Goal: Task Accomplishment & Management: Complete application form

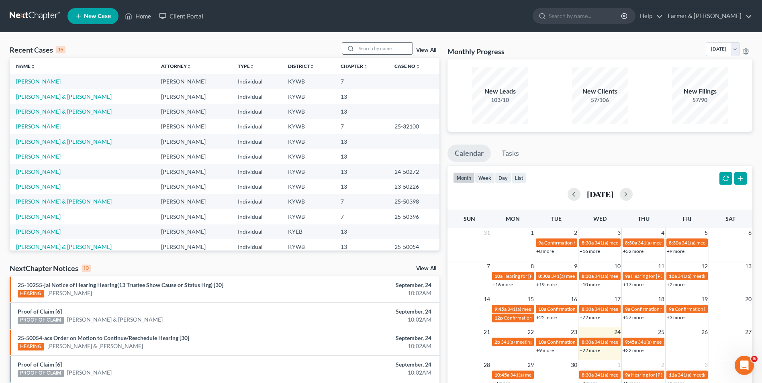
click at [363, 54] on input "search" at bounding box center [384, 49] width 56 height 12
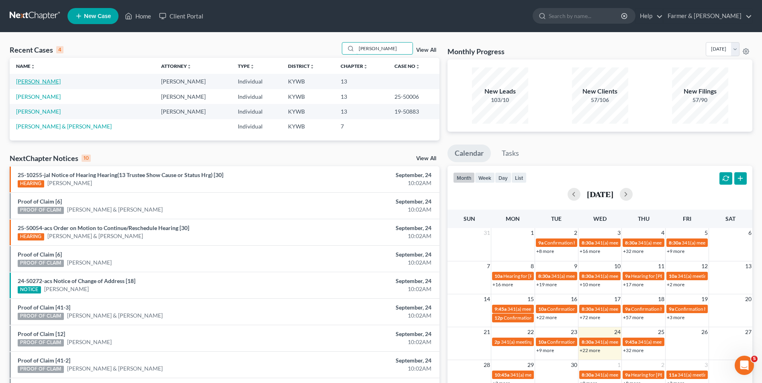
type input "[PERSON_NAME]"
click at [46, 82] on link "[PERSON_NAME]" at bounding box center [38, 81] width 45 height 7
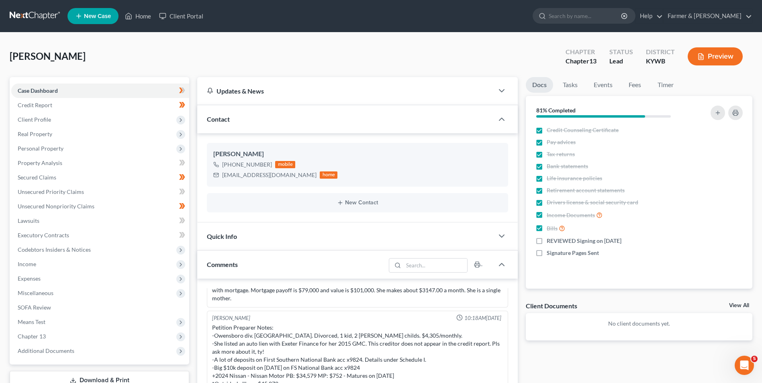
scroll to position [120, 0]
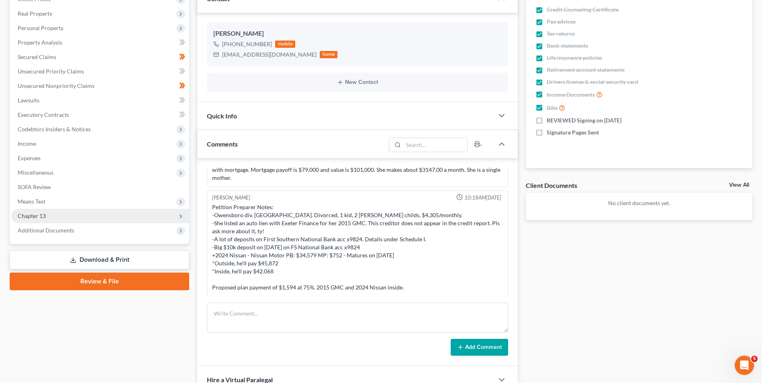
click at [41, 214] on span "Chapter 13" at bounding box center [32, 215] width 28 height 7
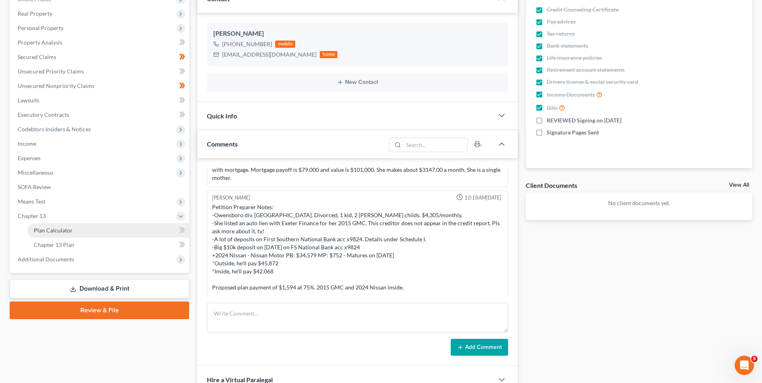
click at [43, 228] on span "Plan Calculator" at bounding box center [53, 230] width 39 height 7
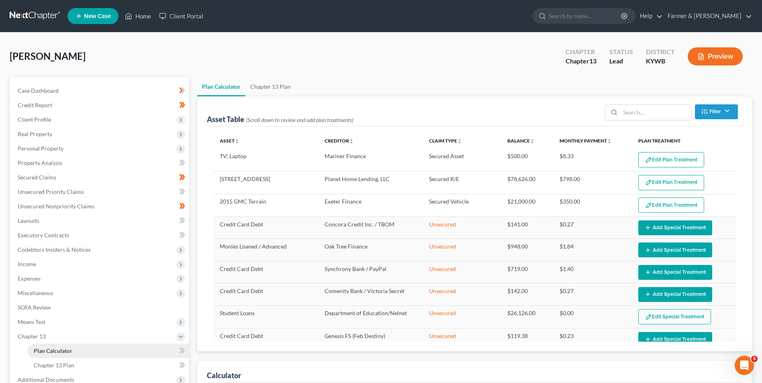
select select "59"
click at [36, 123] on span "Client Profile" at bounding box center [100, 119] width 178 height 14
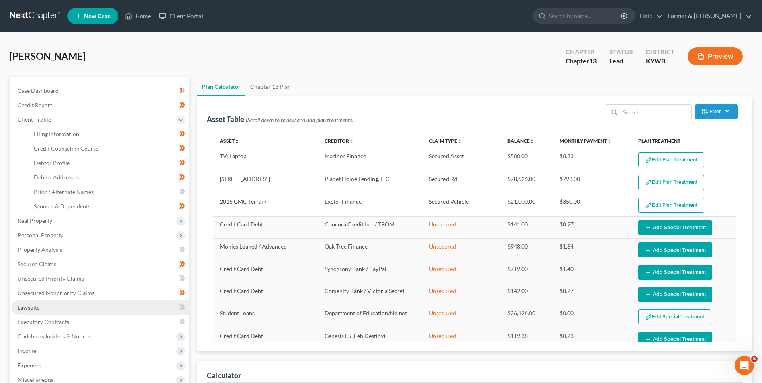
scroll to position [120, 0]
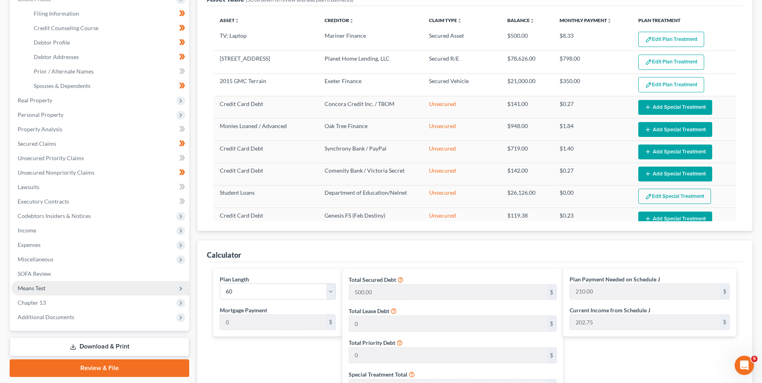
click at [40, 287] on span "Means Test" at bounding box center [32, 288] width 28 height 7
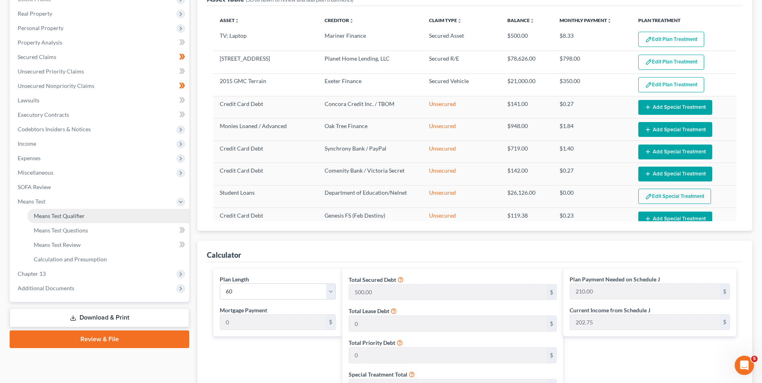
click at [75, 214] on span "Means Test Qualifier" at bounding box center [59, 215] width 51 height 7
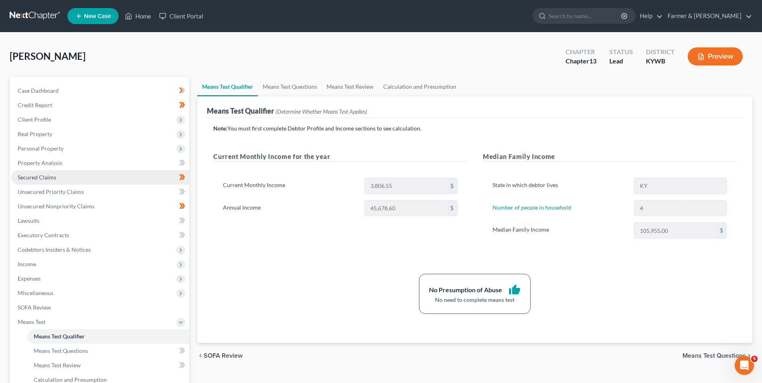
click at [53, 172] on link "Secured Claims" at bounding box center [100, 177] width 178 height 14
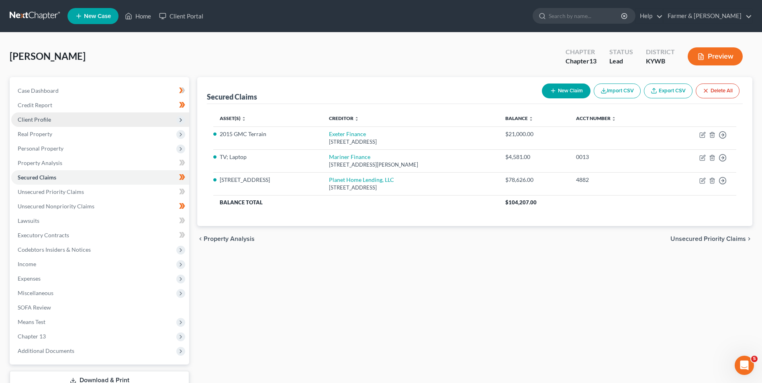
click at [48, 115] on span "Client Profile" at bounding box center [100, 119] width 178 height 14
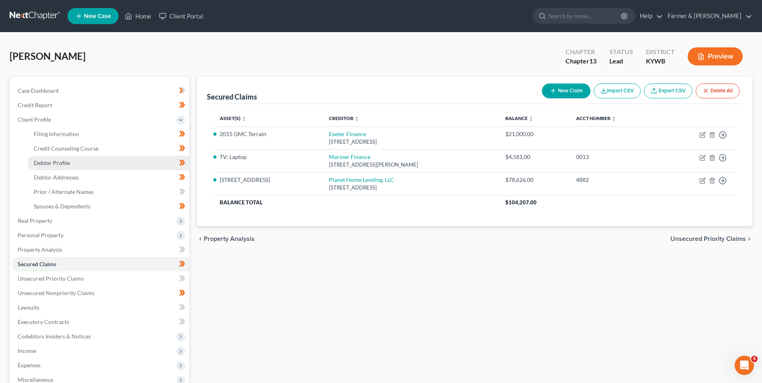
click at [65, 161] on span "Debtor Profile" at bounding box center [52, 162] width 36 height 7
select select "3"
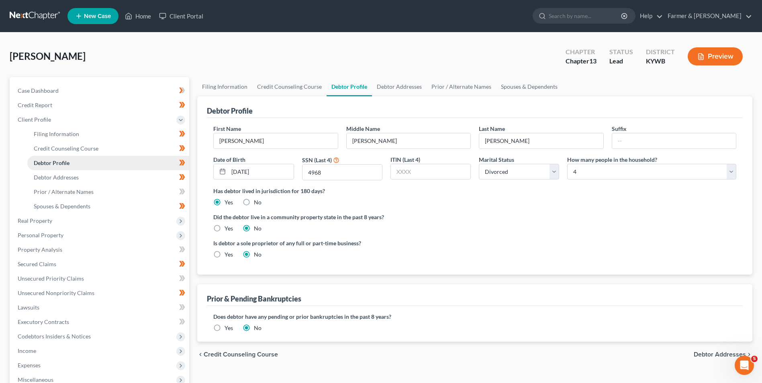
radio input "true"
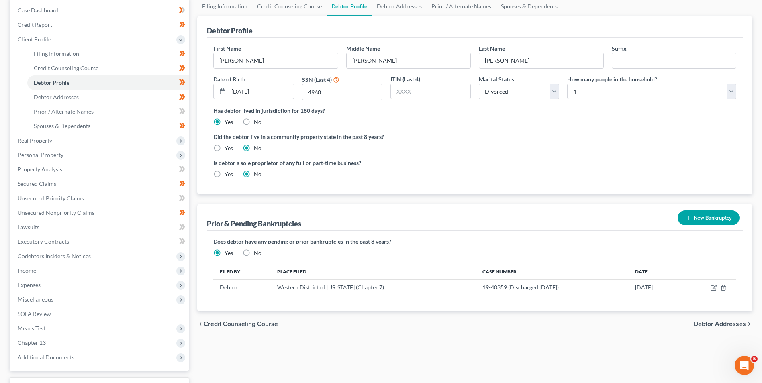
scroll to position [145, 0]
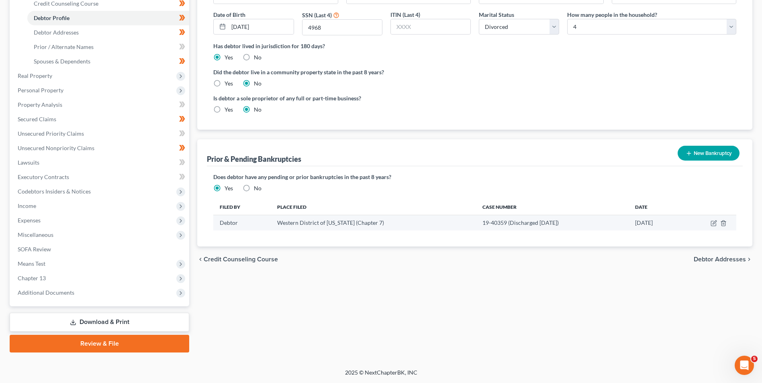
drag, startPoint x: 549, startPoint y: 224, endPoint x: 434, endPoint y: 217, distance: 115.8
click at [434, 217] on tr "Debtor Western District of [US_STATE] (Chapter 7) 19-40359 (Discharged [DATE]) …" at bounding box center [474, 222] width 523 height 15
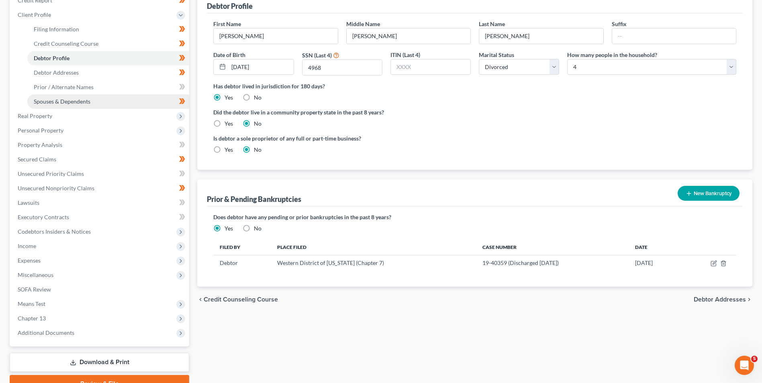
scroll to position [65, 0]
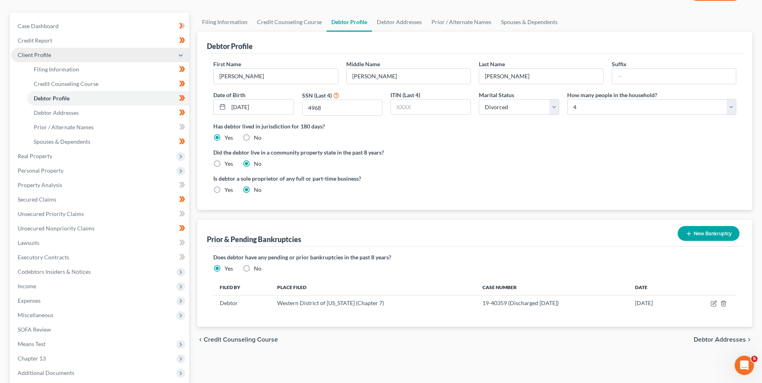
click at [84, 58] on span "Client Profile" at bounding box center [100, 55] width 178 height 14
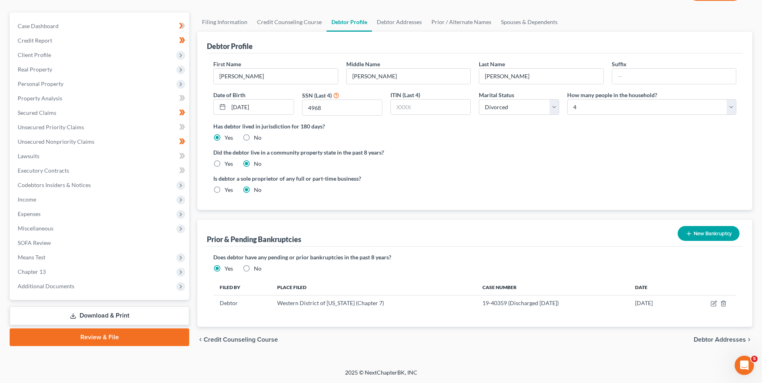
click at [232, 214] on div "Debtor Profile First Name [PERSON_NAME] Middle Name [PERSON_NAME] Last Name [PE…" at bounding box center [474, 179] width 555 height 295
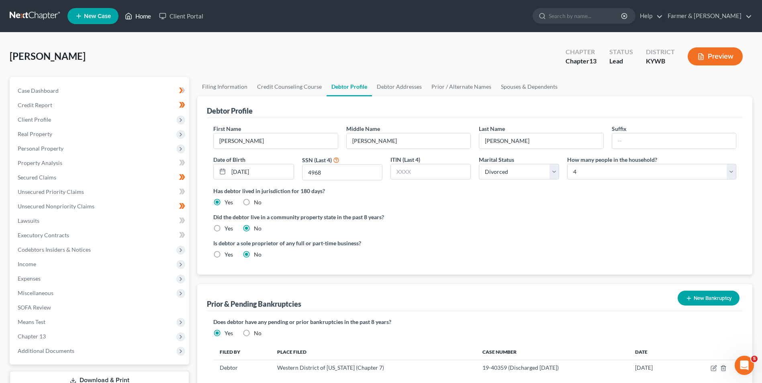
click at [141, 15] on link "Home" at bounding box center [138, 16] width 34 height 14
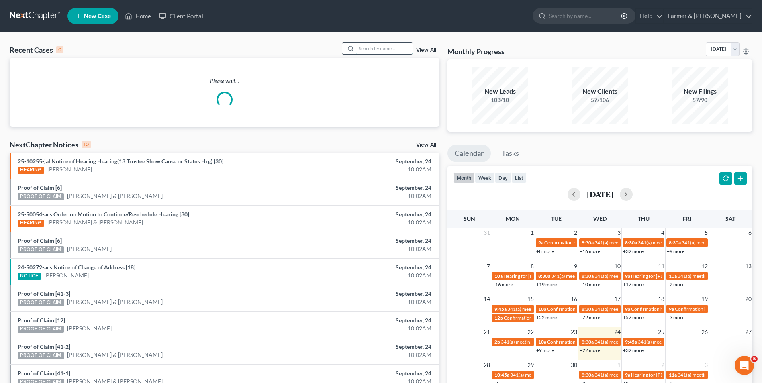
click at [377, 46] on input "search" at bounding box center [384, 49] width 56 height 12
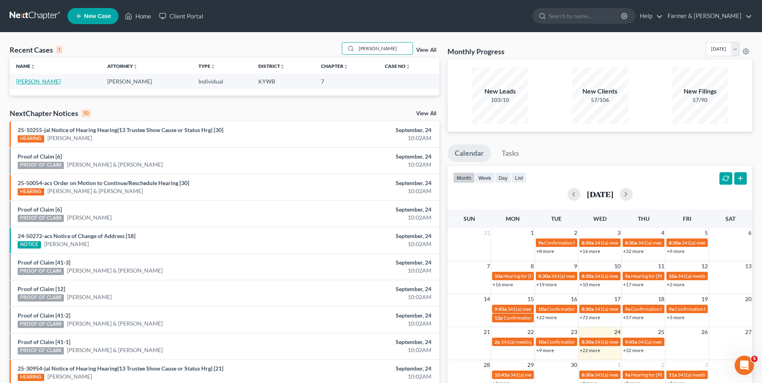
type input "[PERSON_NAME]"
click at [47, 80] on link "[PERSON_NAME]" at bounding box center [38, 81] width 45 height 7
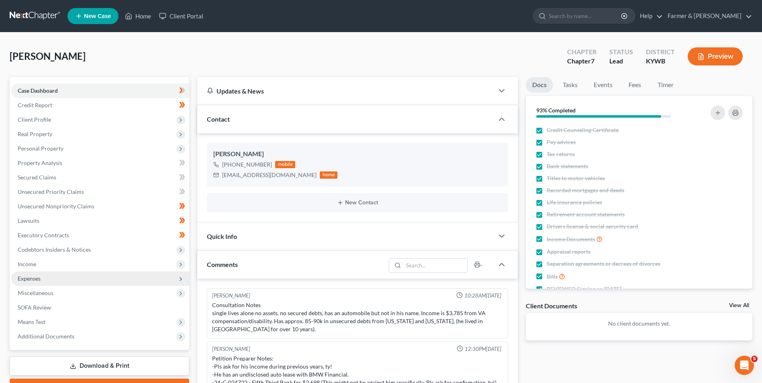
click at [41, 279] on span "Expenses" at bounding box center [100, 278] width 178 height 14
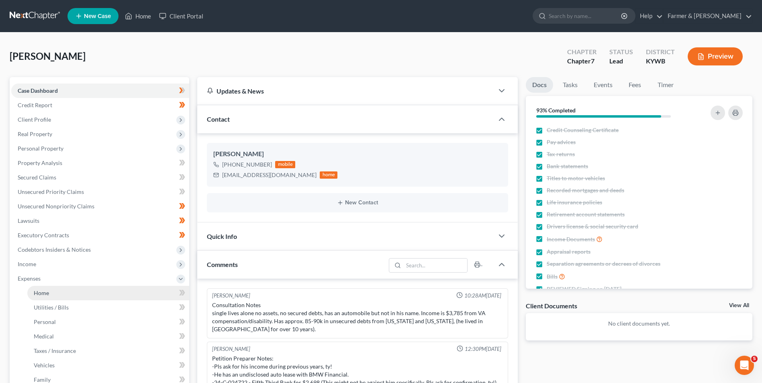
click at [43, 295] on span "Home" at bounding box center [41, 293] width 15 height 7
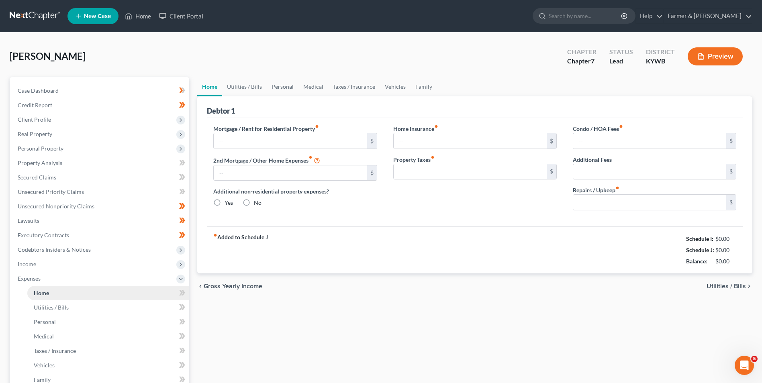
type input "850.00"
type input "0.00"
radio input "true"
type input "0.00"
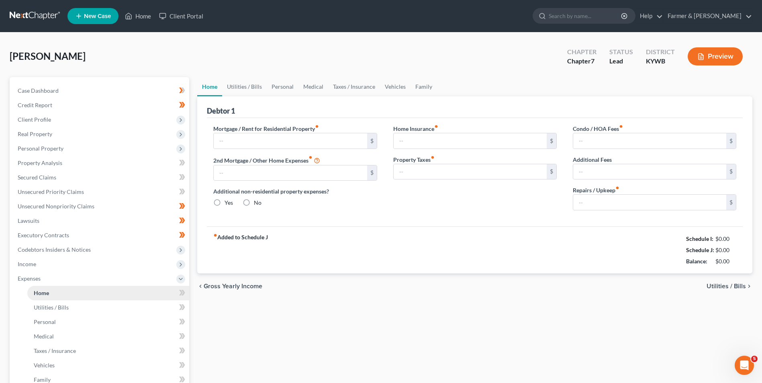
type input "0.00"
type input "100.00"
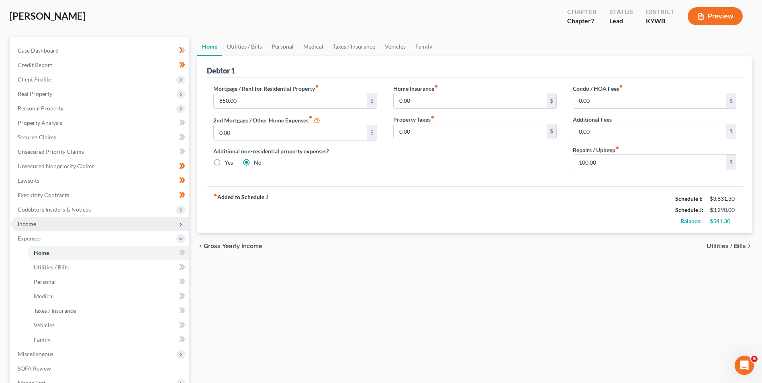
scroll to position [145, 0]
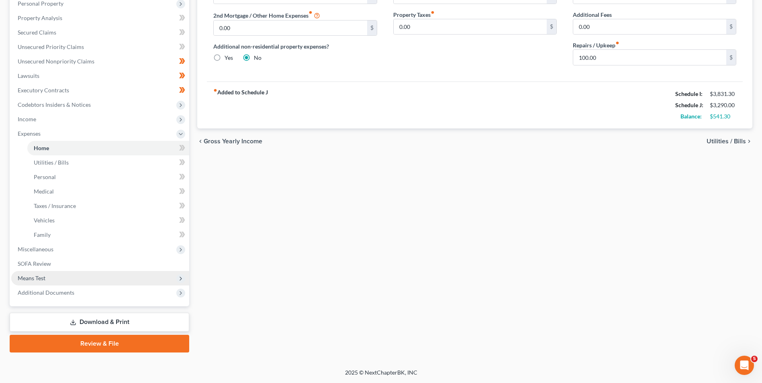
click at [50, 275] on span "Means Test" at bounding box center [100, 278] width 178 height 14
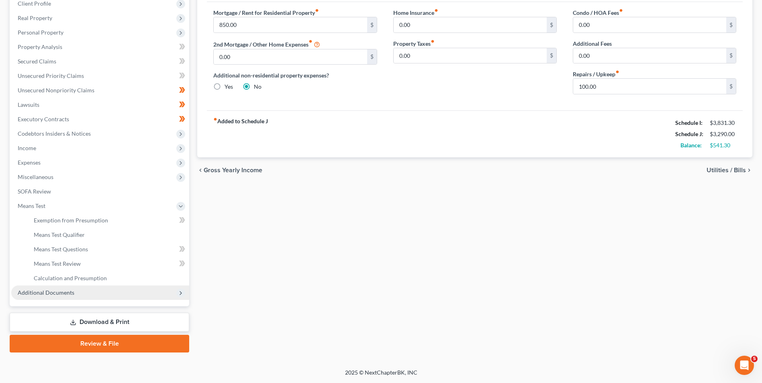
scroll to position [116, 0]
click at [70, 234] on span "Means Test Qualifier" at bounding box center [59, 234] width 51 height 7
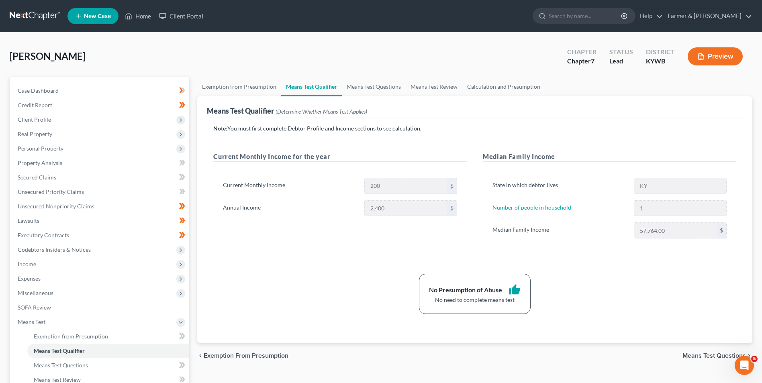
scroll to position [80, 0]
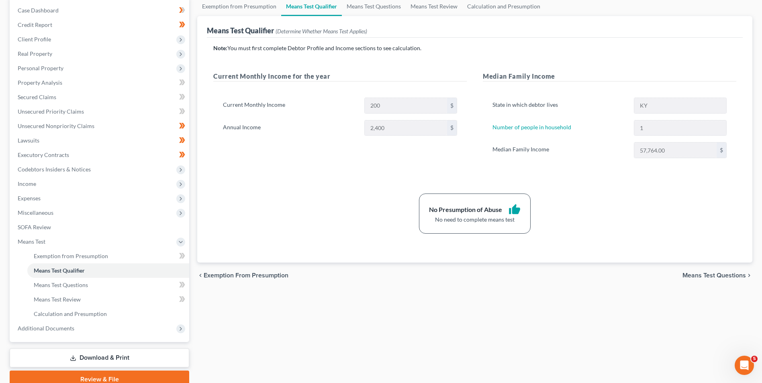
click at [194, 53] on div "Exemption from Presumption Means Test Qualifier Means Test Questions Means Test…" at bounding box center [474, 192] width 563 height 391
